Goal: Information Seeking & Learning: Find contact information

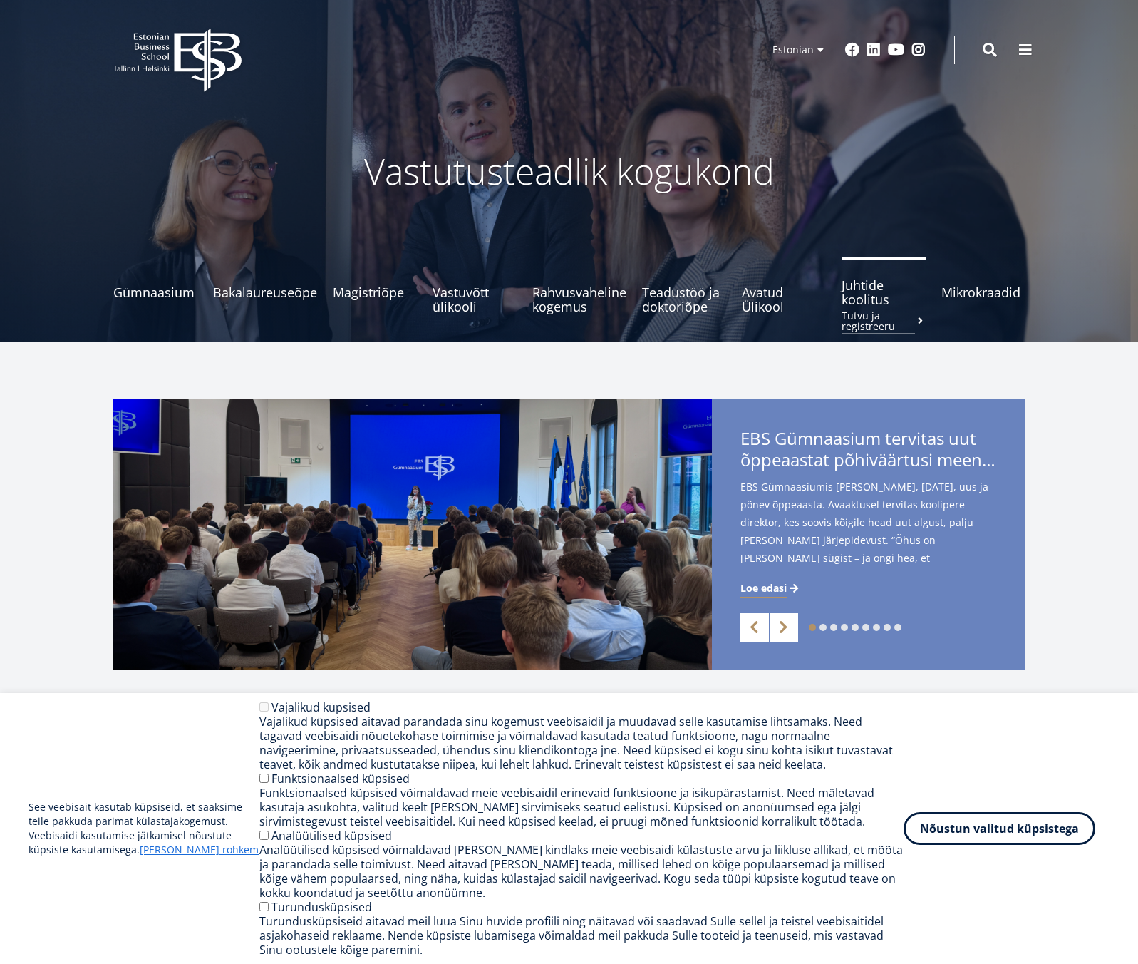
click at [918, 321] on span at bounding box center [920, 321] width 11 height 10
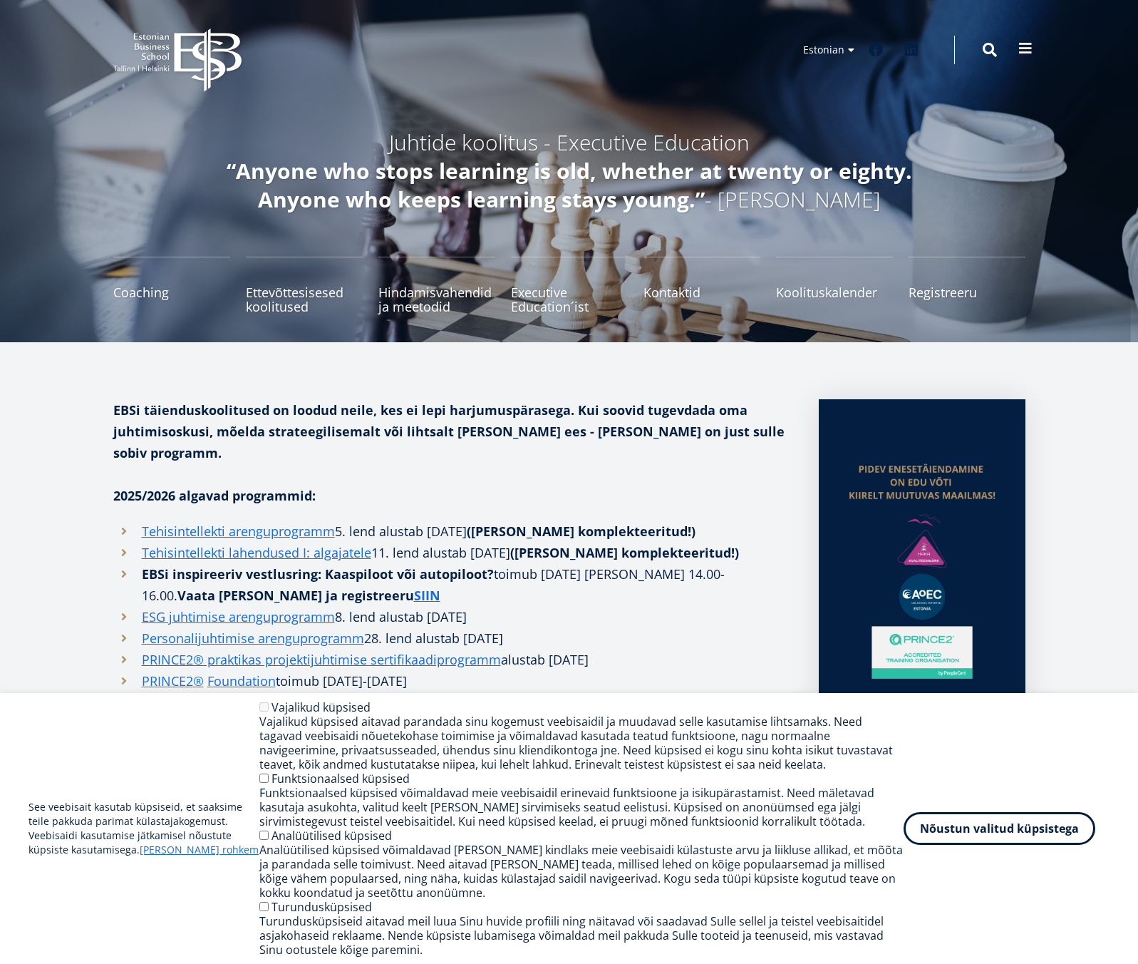
click at [1017, 46] on button at bounding box center [1026, 48] width 29 height 29
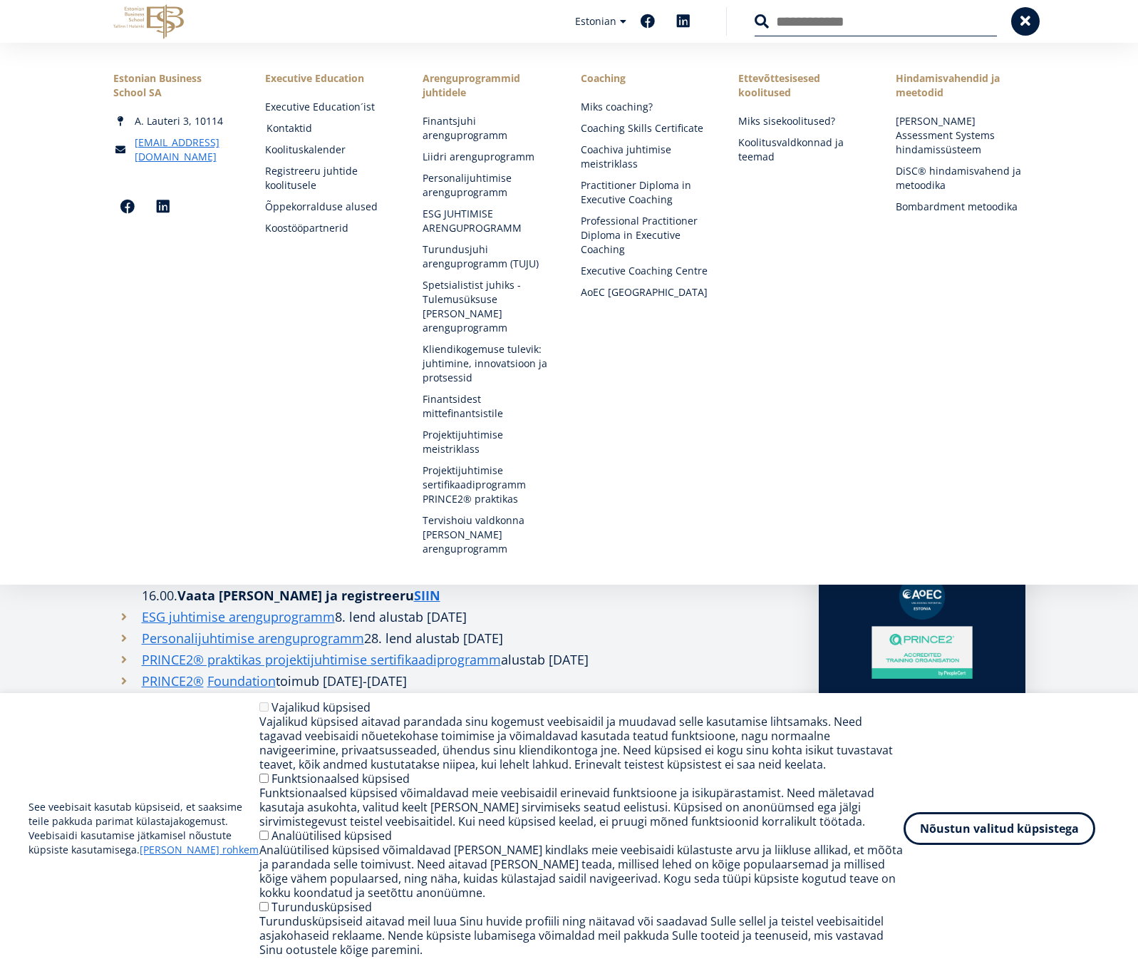
click at [284, 123] on link "Kontaktid" at bounding box center [331, 128] width 129 height 14
